Goal: Find specific page/section: Find specific page/section

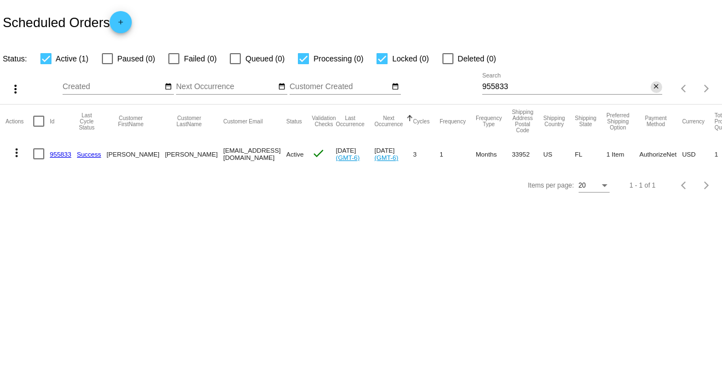
click at [656, 88] on mat-icon "close" at bounding box center [657, 87] width 8 height 9
